Goal: Find specific page/section: Find specific page/section

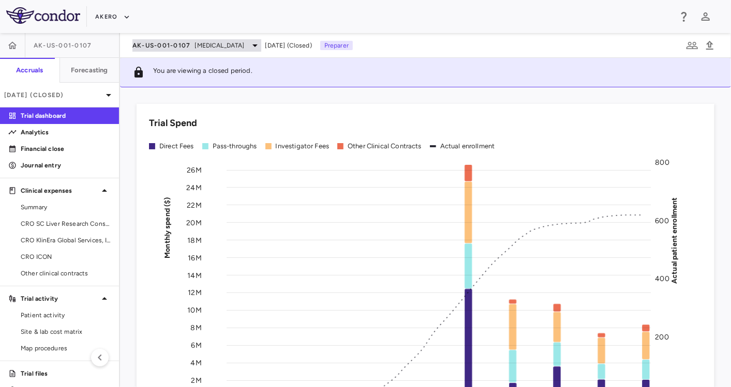
click at [216, 42] on span "[MEDICAL_DATA]" at bounding box center [220, 45] width 50 height 9
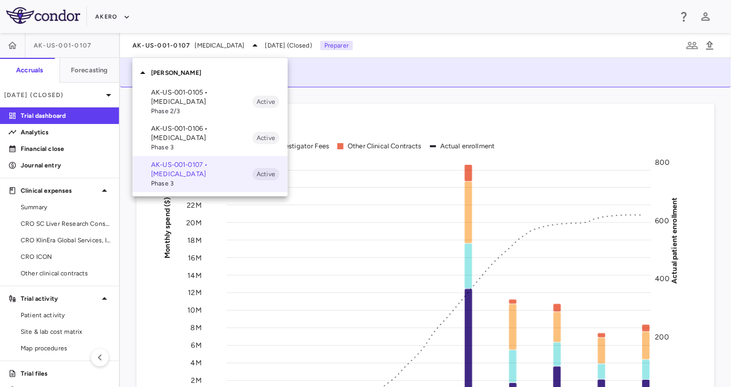
click at [103, 13] on div at bounding box center [365, 193] width 731 height 387
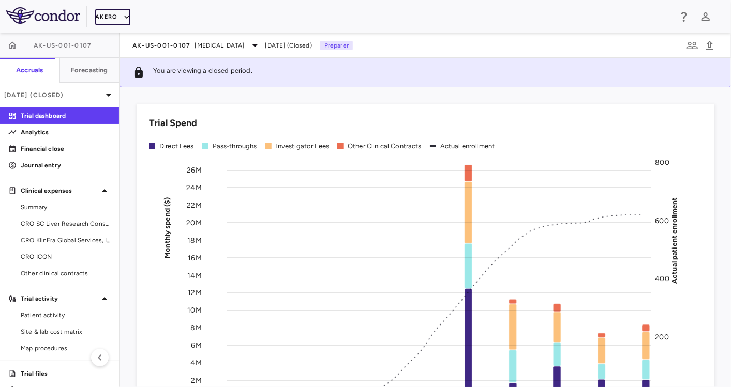
click at [123, 18] on icon "button" at bounding box center [126, 16] width 9 height 9
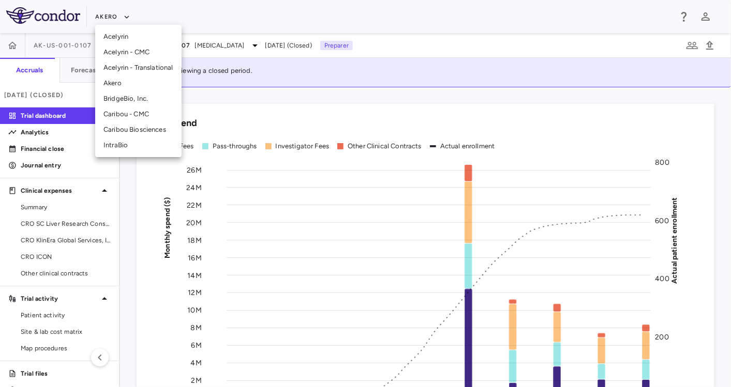
click at [144, 127] on li "Caribou Biosciences" at bounding box center [138, 130] width 86 height 16
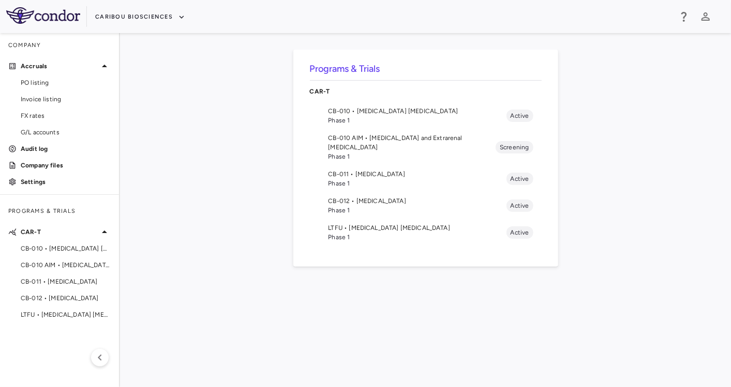
click at [385, 233] on span "Phase 1" at bounding box center [417, 237] width 178 height 9
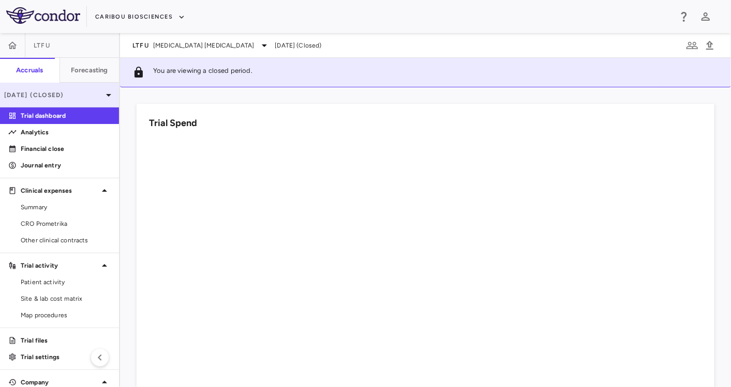
click at [65, 95] on p "[DATE] (Closed)" at bounding box center [53, 95] width 98 height 9
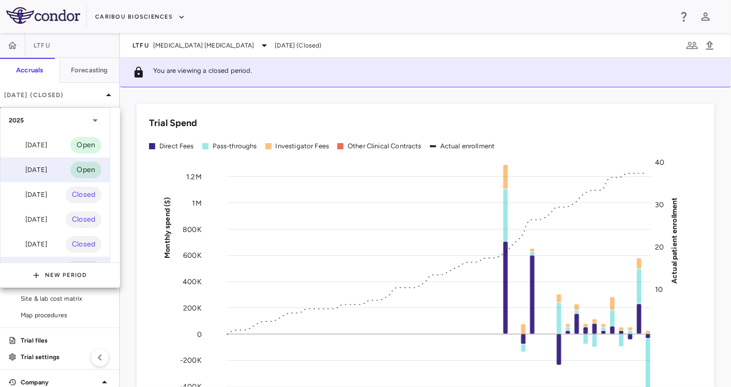
click at [47, 164] on div "[DATE]" at bounding box center [28, 170] width 38 height 12
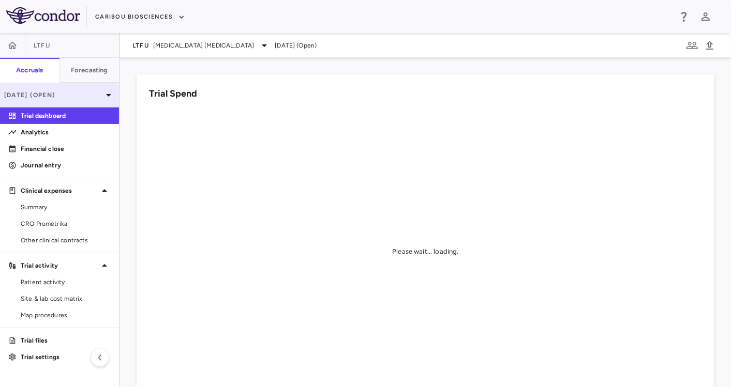
click at [77, 97] on p "[DATE] (Open)" at bounding box center [53, 95] width 98 height 9
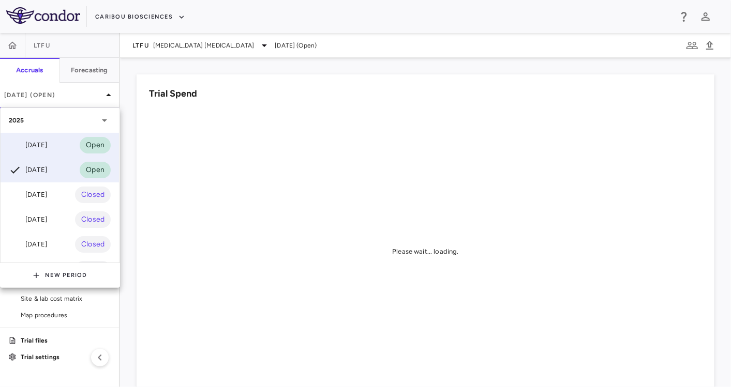
click at [57, 143] on div "[DATE] Open" at bounding box center [60, 145] width 118 height 25
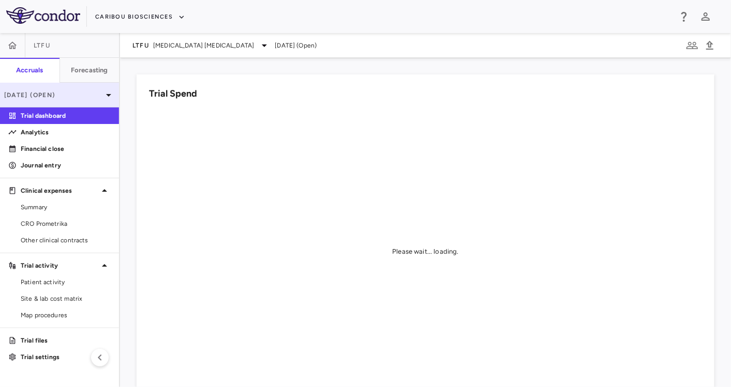
click at [80, 100] on div "[DATE] (Open)" at bounding box center [59, 95] width 119 height 25
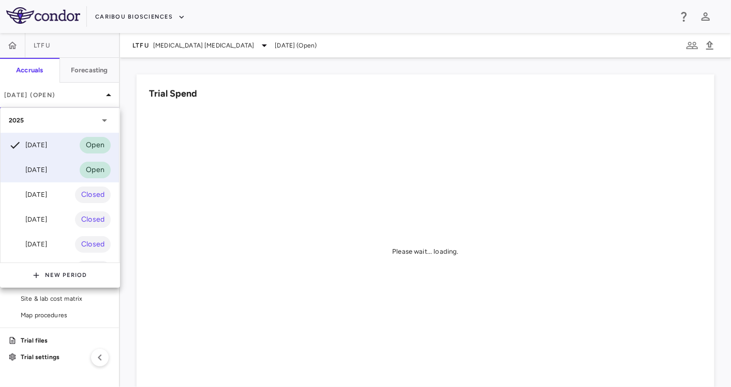
click at [63, 175] on div "[DATE] Open" at bounding box center [60, 170] width 118 height 25
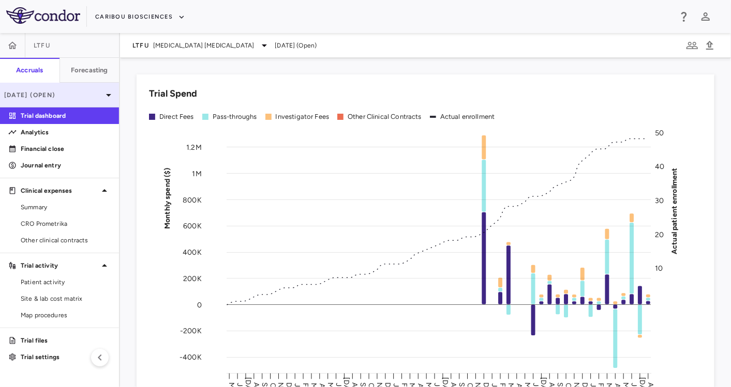
click at [59, 99] on p "[DATE] (Open)" at bounding box center [53, 95] width 98 height 9
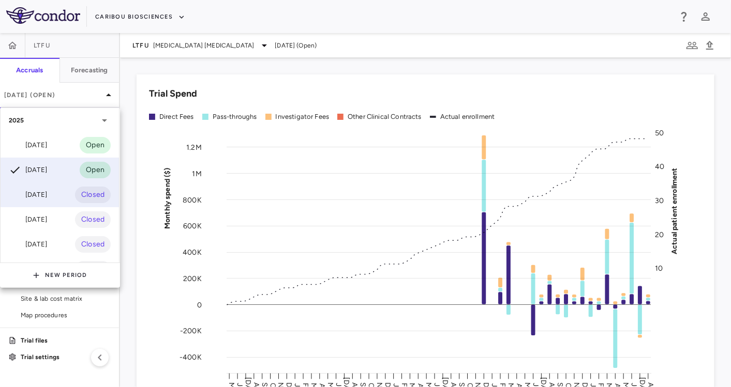
click at [40, 192] on div "[DATE]" at bounding box center [28, 195] width 38 height 12
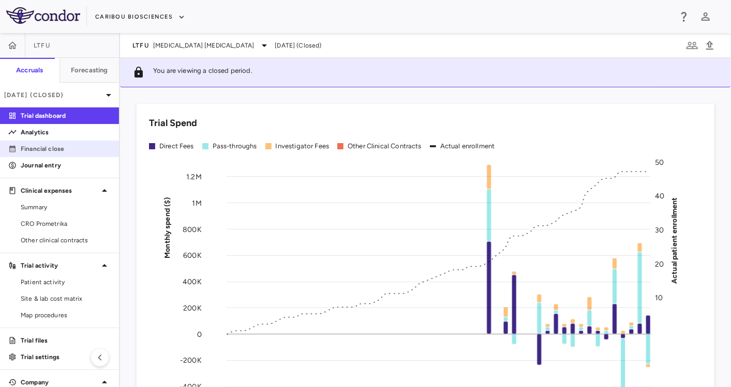
click at [65, 155] on link "Financial close" at bounding box center [59, 149] width 119 height 16
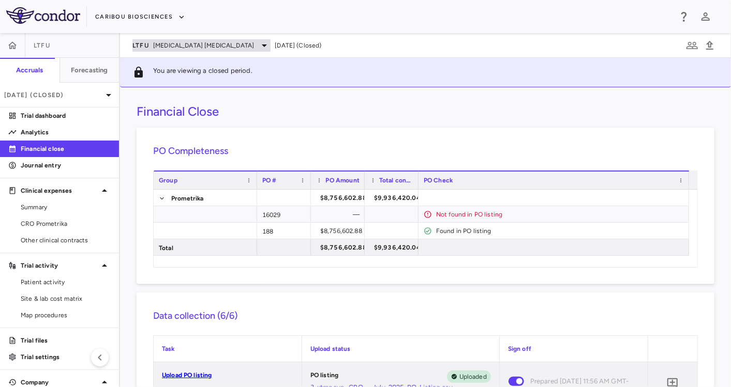
click at [190, 41] on span "[MEDICAL_DATA] [MEDICAL_DATA]" at bounding box center [203, 45] width 101 height 9
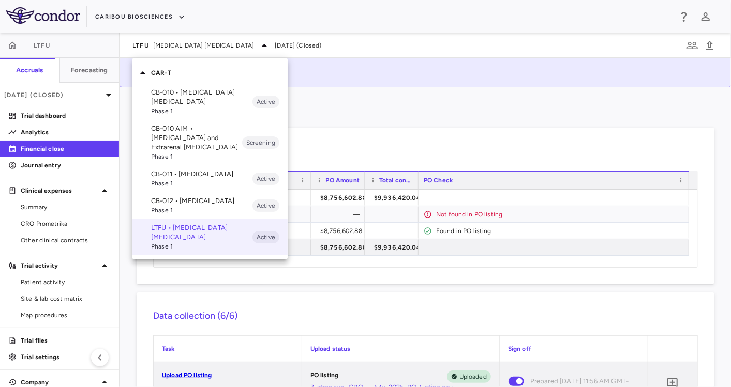
click at [63, 88] on div at bounding box center [365, 193] width 731 height 387
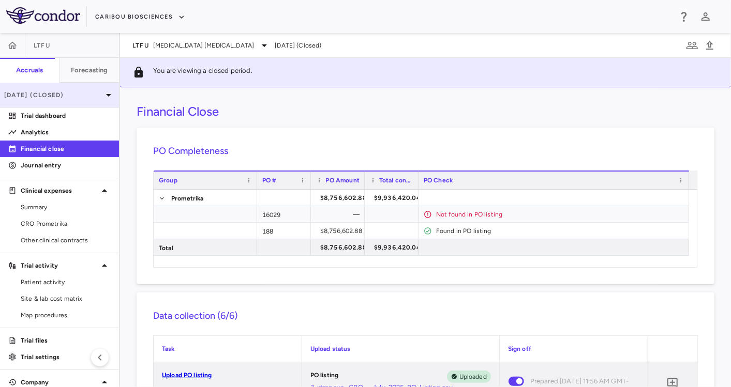
click at [67, 98] on p "[DATE] (Closed)" at bounding box center [53, 95] width 98 height 9
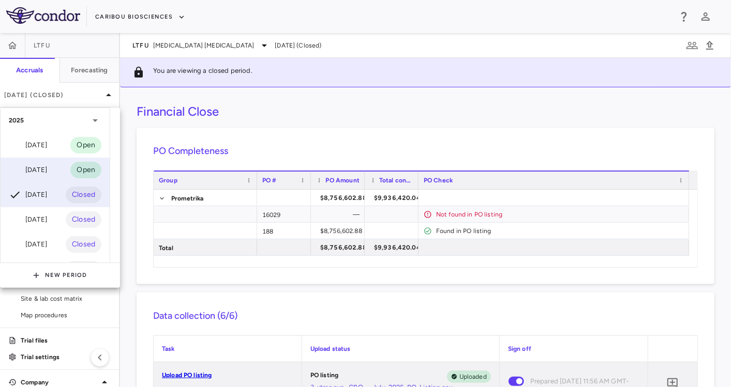
click at [69, 158] on div "[DATE] Open" at bounding box center [55, 170] width 109 height 25
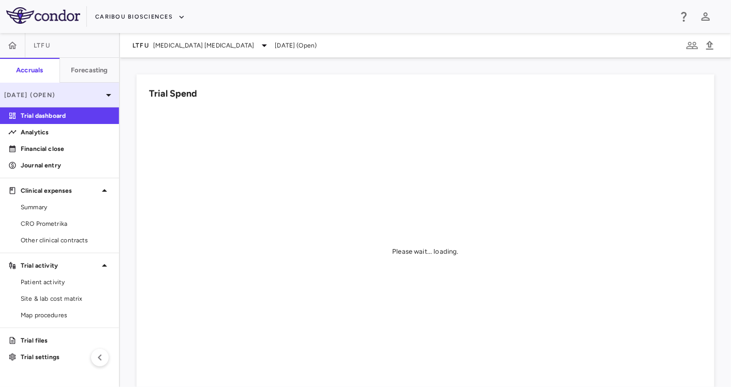
click at [73, 94] on p "[DATE] (Open)" at bounding box center [53, 95] width 98 height 9
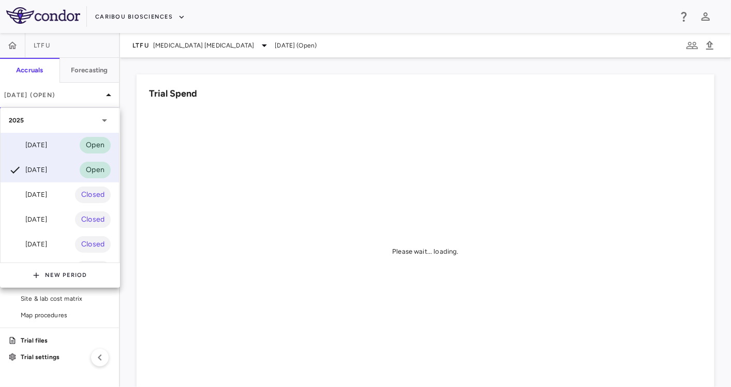
click at [56, 143] on div "[DATE] Open" at bounding box center [60, 145] width 118 height 25
